Goal: Navigation & Orientation: Find specific page/section

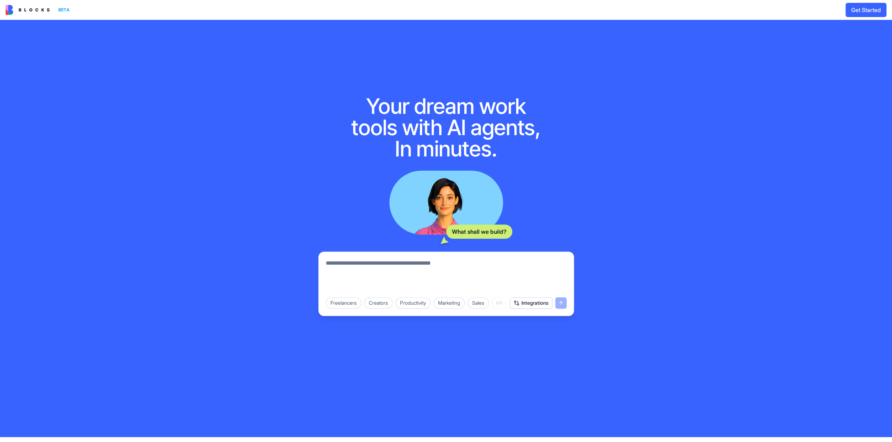
click at [33, 11] on img at bounding box center [28, 10] width 44 height 10
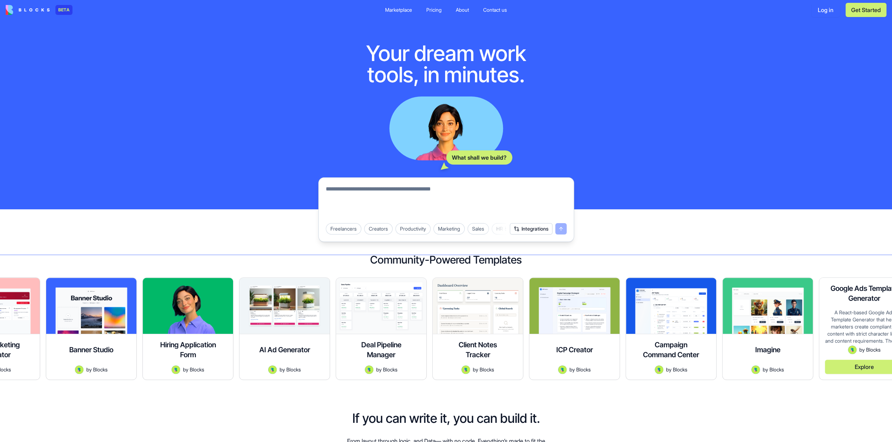
click at [845, 308] on div "Google Ads Template Generator A React-based Google Ads Template Generator that …" at bounding box center [864, 329] width 90 height 102
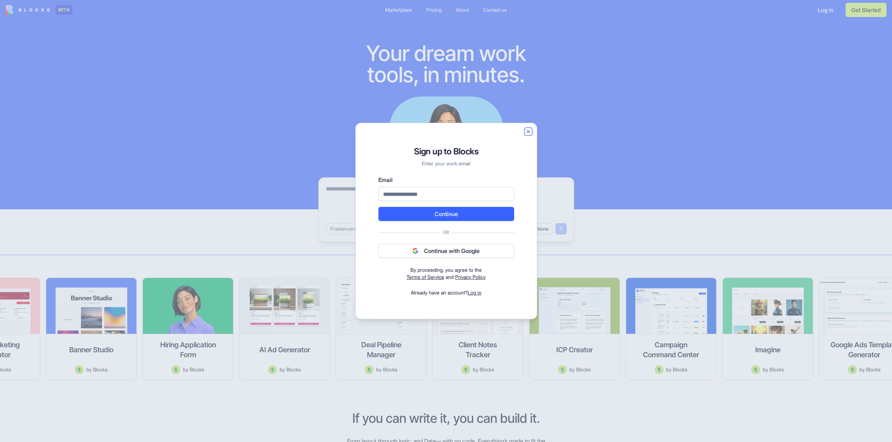
click at [529, 131] on button "Close" at bounding box center [528, 132] width 6 height 6
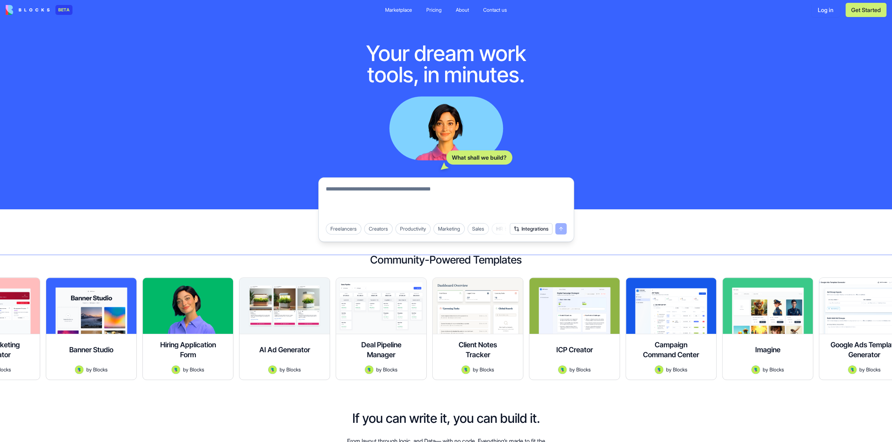
click at [430, 10] on div "Pricing" at bounding box center [433, 9] width 15 height 7
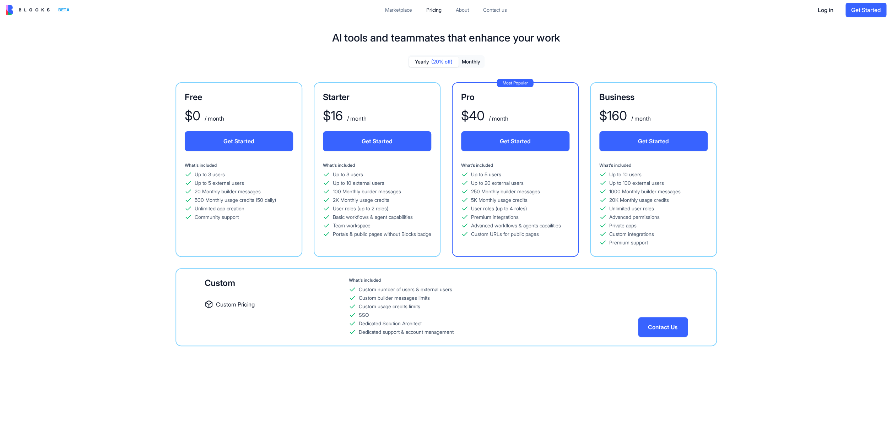
click at [401, 11] on div "Marketplace" at bounding box center [398, 9] width 27 height 7
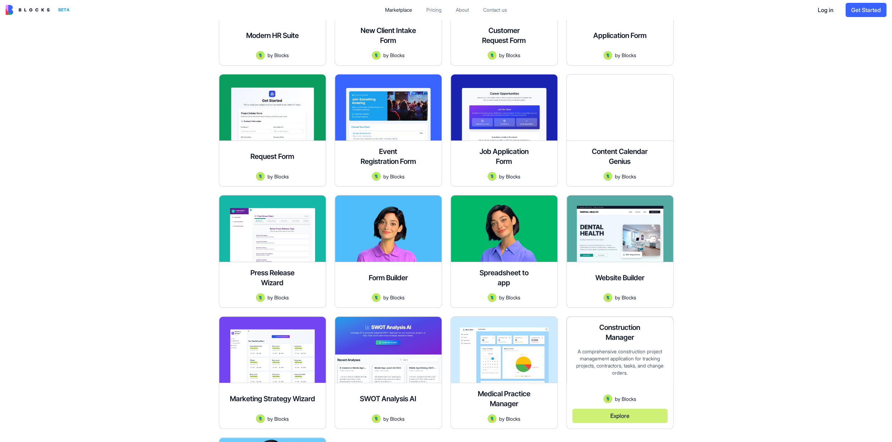
scroll to position [1639, 0]
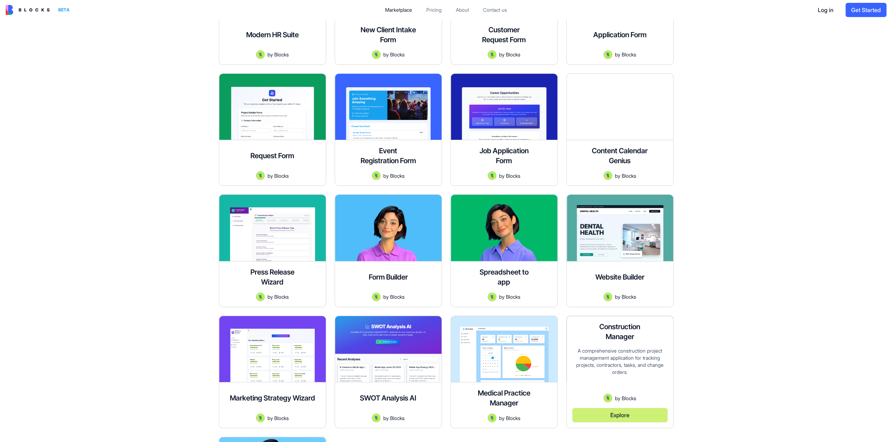
click at [606, 419] on button "Explore" at bounding box center [619, 415] width 95 height 14
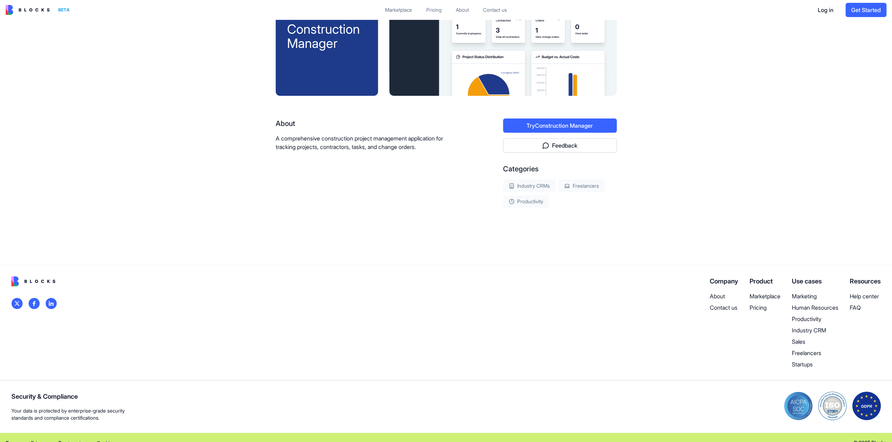
scroll to position [60, 0]
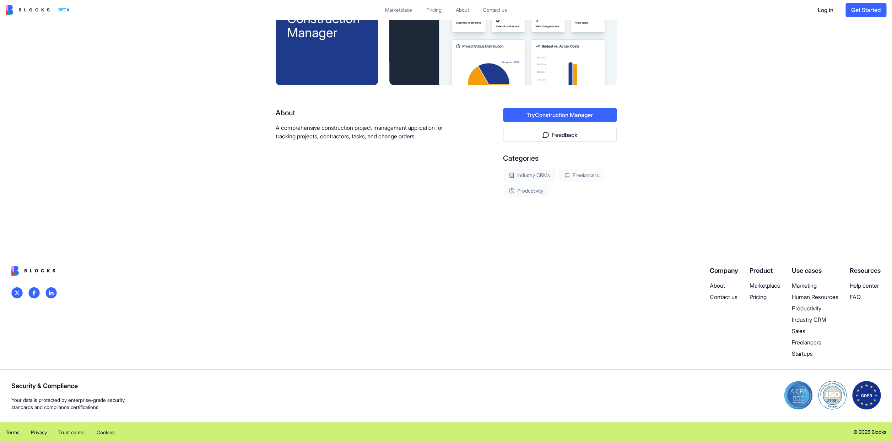
click at [715, 297] on p "Contact us" at bounding box center [723, 297] width 28 height 9
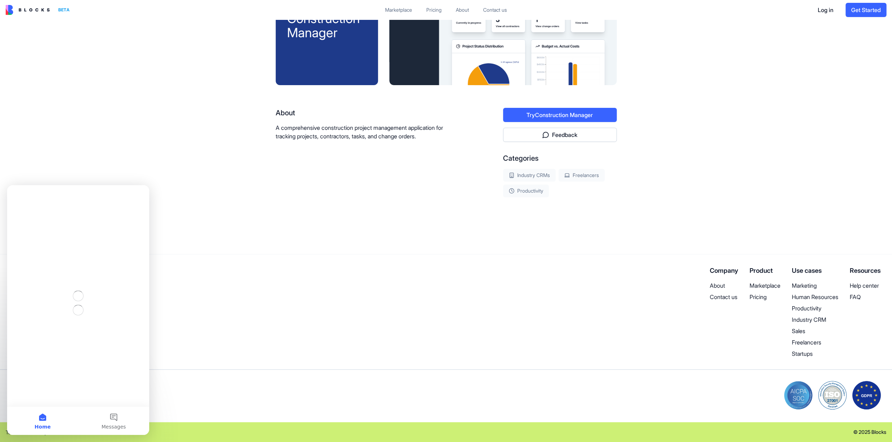
scroll to position [0, 0]
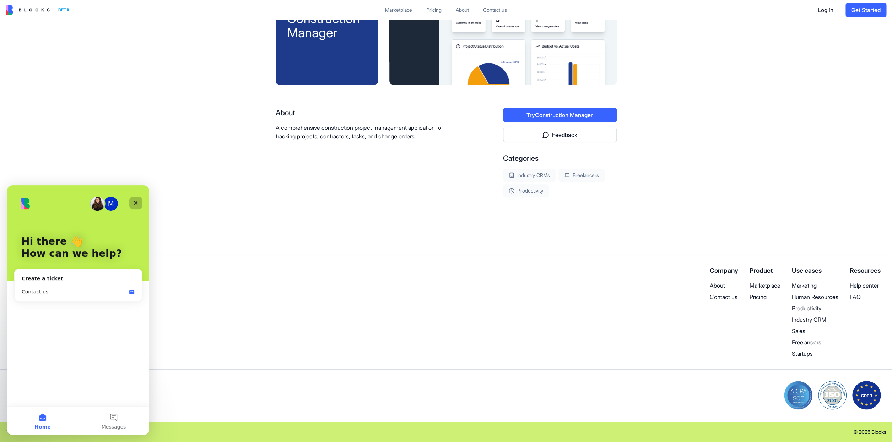
click at [135, 203] on icon "Close" at bounding box center [136, 203] width 6 height 6
